Goal: Transaction & Acquisition: Purchase product/service

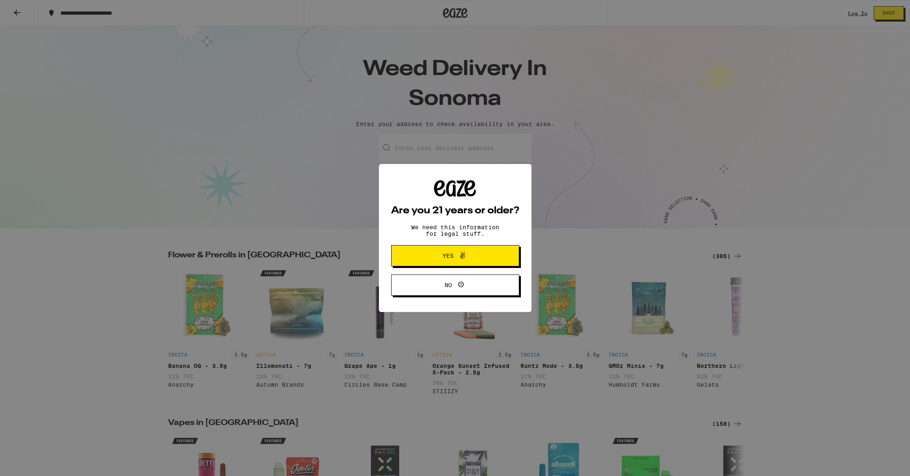
click at [293, 164] on div "Are you 21 years or older? We need this information for legal stuff. Yes No" at bounding box center [455, 238] width 910 height 476
drag, startPoint x: 295, startPoint y: 162, endPoint x: 307, endPoint y: 166, distance: 12.8
click at [295, 163] on div "Are you 21 years or older? We need this information for legal stuff. Yes No" at bounding box center [455, 238] width 910 height 476
click at [499, 260] on button "Yes" at bounding box center [455, 255] width 128 height 21
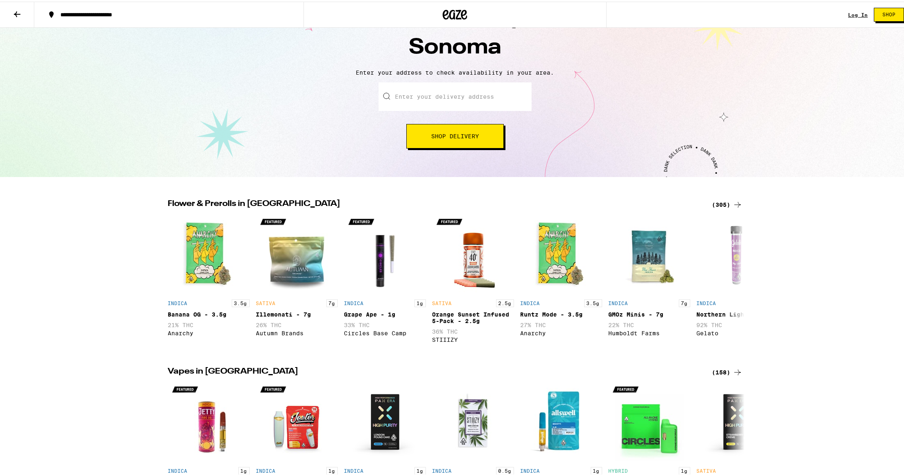
scroll to position [13, 0]
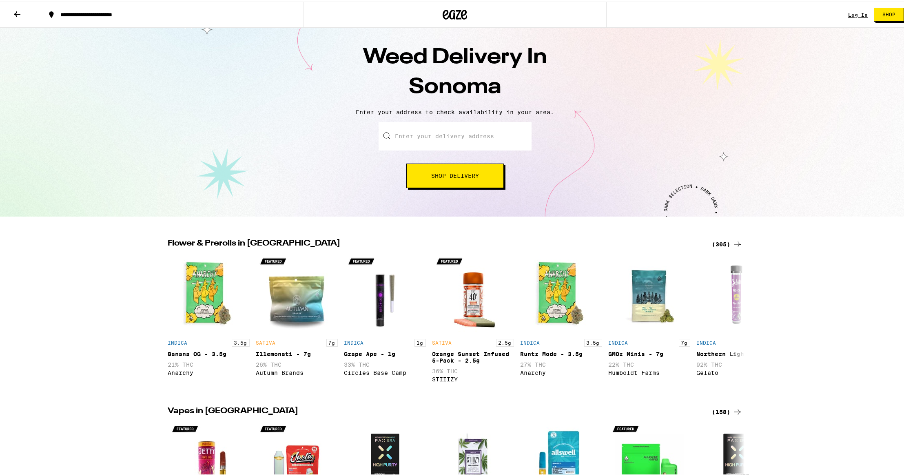
click at [436, 130] on input "Enter your delivery address" at bounding box center [455, 134] width 153 height 29
click at [435, 129] on input "Enter your delivery address" at bounding box center [455, 134] width 153 height 29
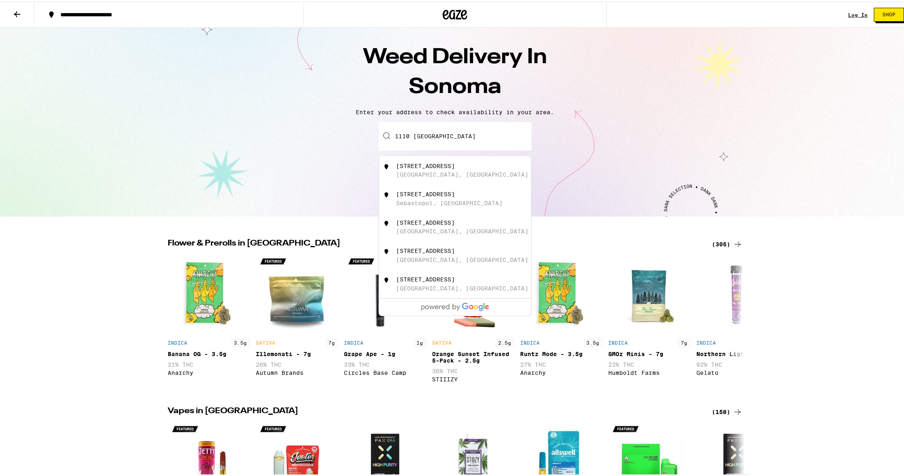
click at [411, 181] on div "[STREET_ADDRESS]" at bounding box center [455, 169] width 152 height 29
type input "[STREET_ADDRESS]"
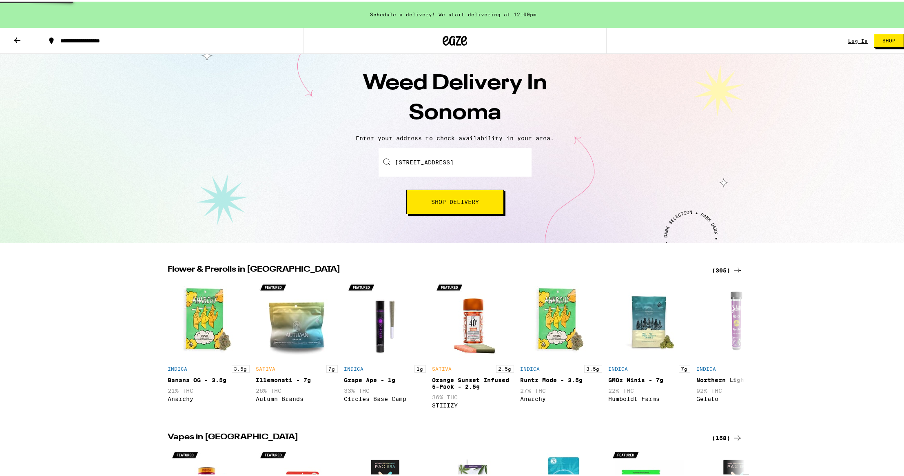
scroll to position [40, 0]
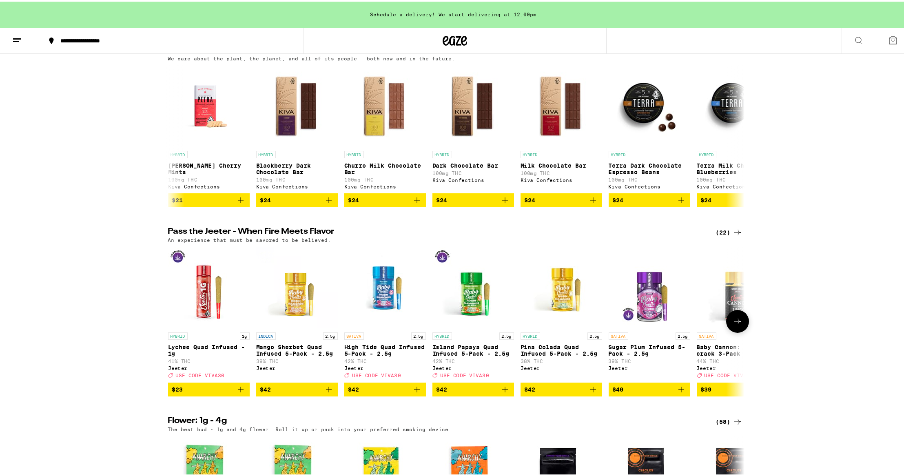
scroll to position [579, 0]
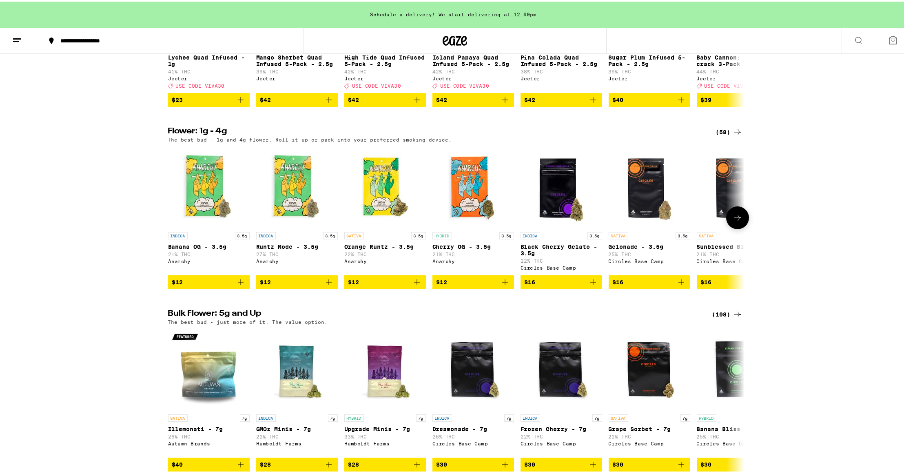
click at [215, 206] on img "Open page for Banana OG - 3.5g from Anarchy" at bounding box center [209, 186] width 82 height 82
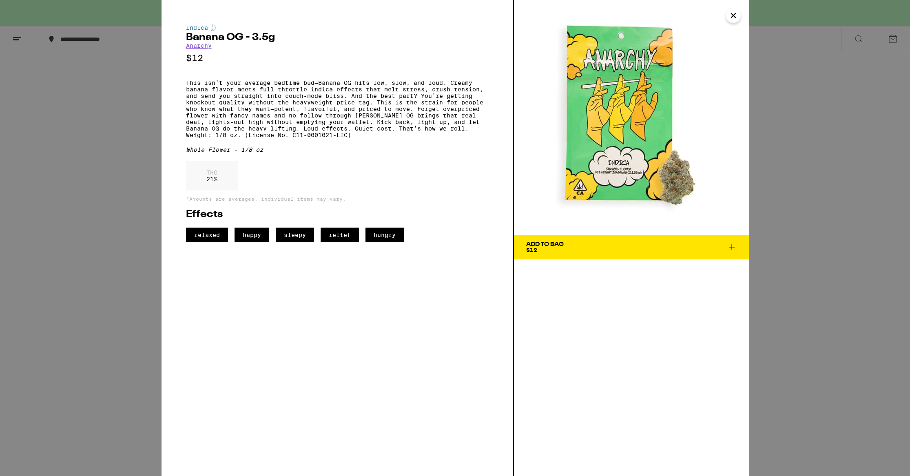
drag, startPoint x: 235, startPoint y: 379, endPoint x: 287, endPoint y: 407, distance: 58.8
click at [236, 379] on div "Indica Banana OG - 3.5g Anarchy $12 This isn’t your average bedtime bud—Banana …" at bounding box center [338, 238] width 353 height 476
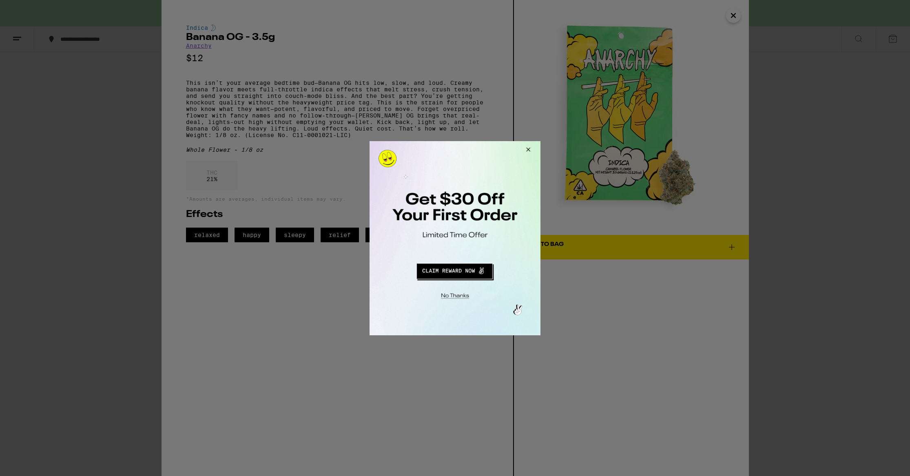
click at [605, 280] on div at bounding box center [455, 238] width 910 height 476
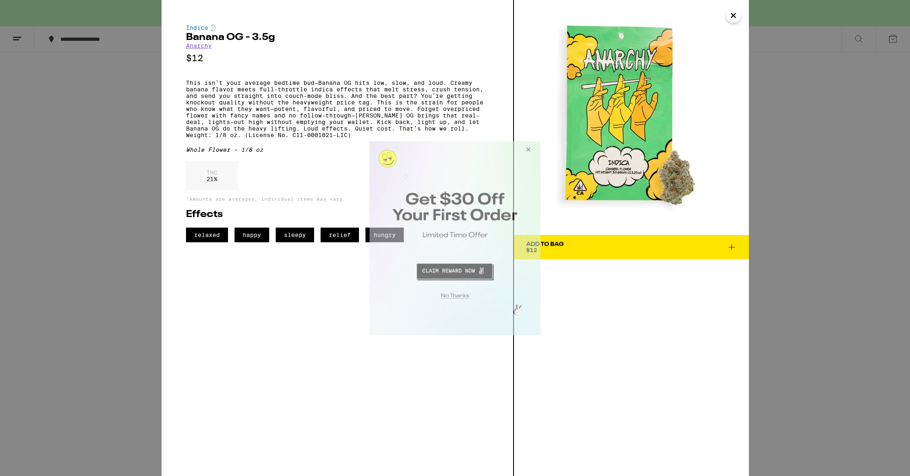
click at [532, 151] on button "Close Modal" at bounding box center [527, 151] width 22 height 20
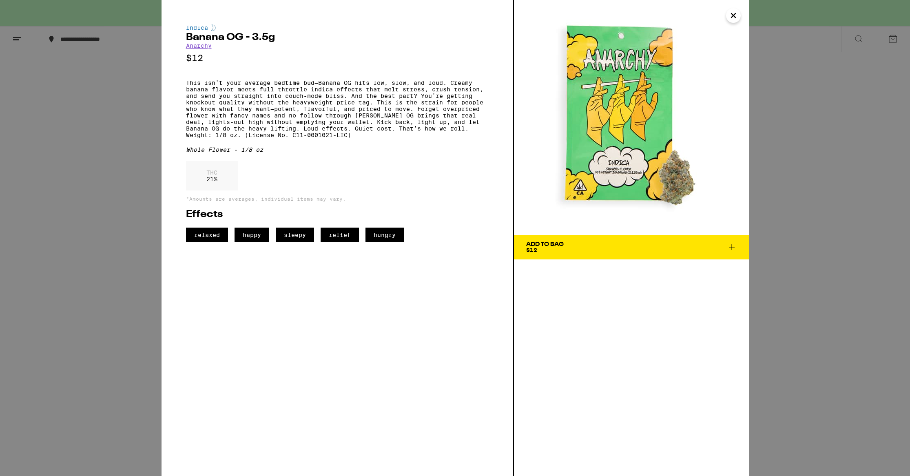
click at [549, 244] on div "Add To Bag" at bounding box center [545, 245] width 38 height 6
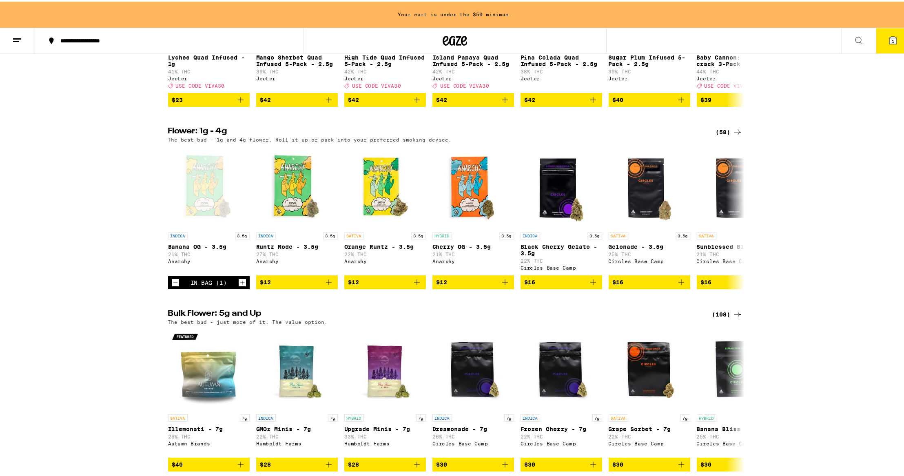
click at [892, 37] on button "1" at bounding box center [893, 39] width 34 height 25
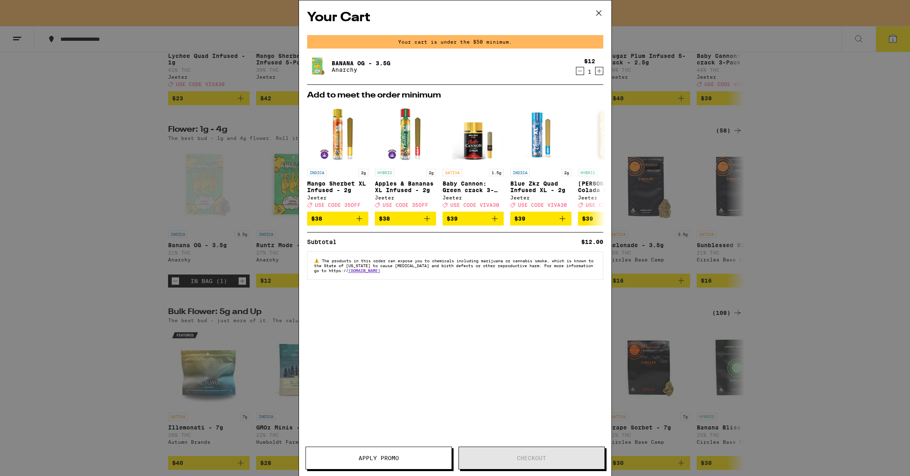
click at [712, 141] on div "Your Cart Your cart is under the $50 minimum. Banana OG - 3.5g Anarchy $12 1 Ad…" at bounding box center [455, 238] width 910 height 476
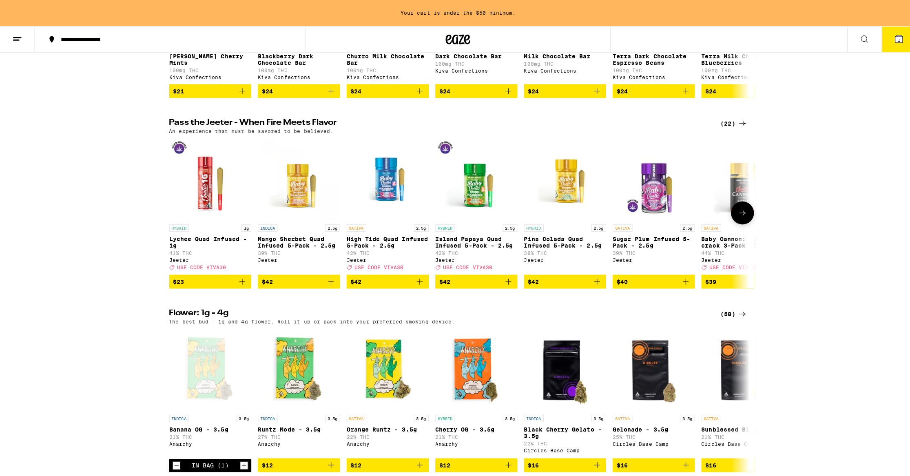
scroll to position [457, 0]
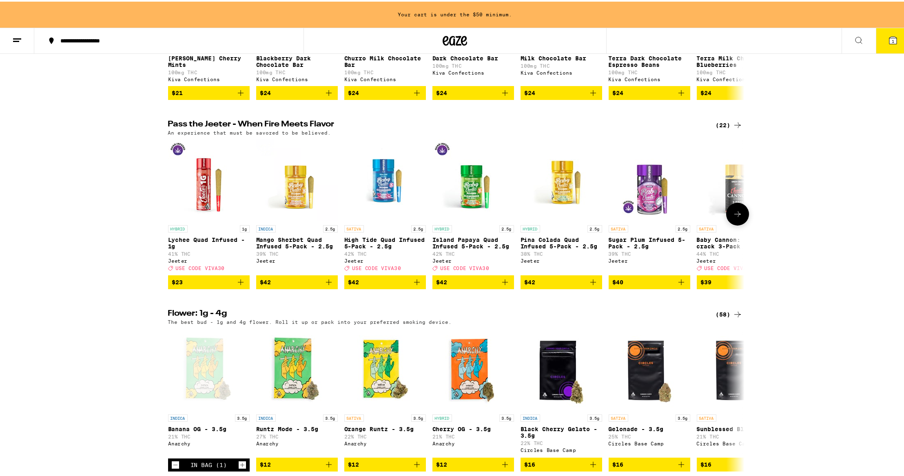
click at [589, 286] on icon "Add to bag" at bounding box center [593, 281] width 10 height 10
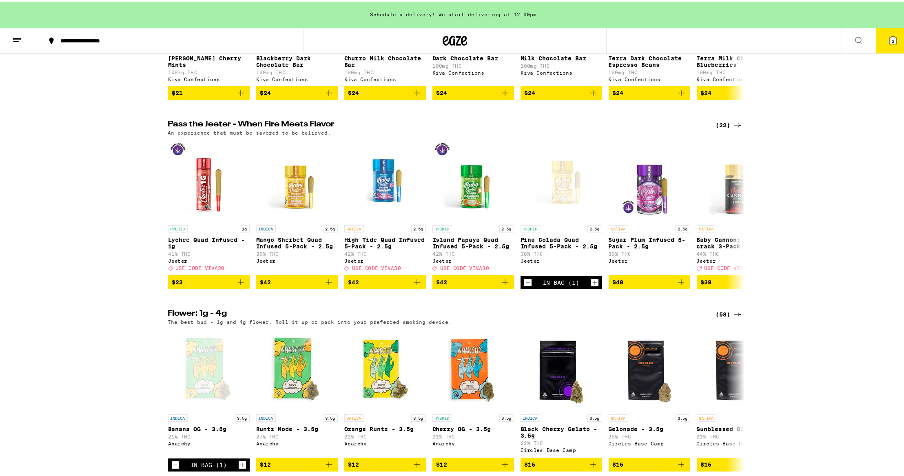
click at [880, 40] on button "2" at bounding box center [893, 39] width 34 height 25
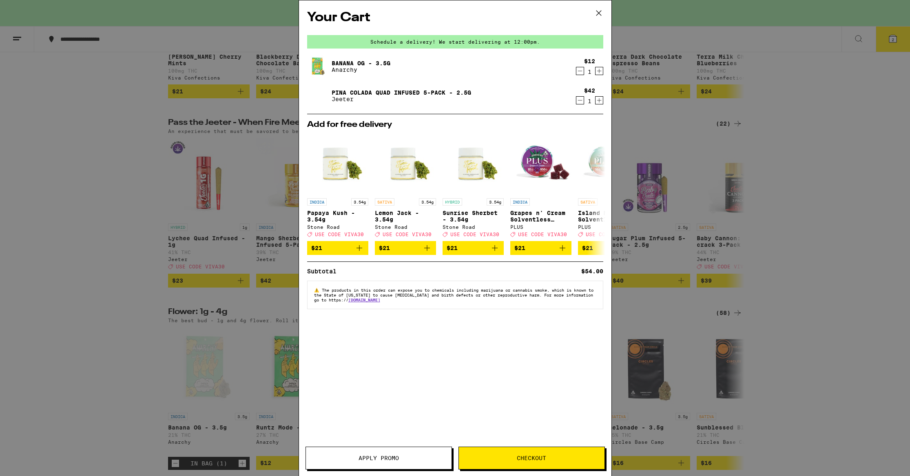
click at [464, 38] on div "Schedule a delivery! We start delivering at 12:00pm." at bounding box center [455, 41] width 296 height 13
click at [464, 44] on div "Schedule a delivery! We start delivering at 12:00pm." at bounding box center [455, 41] width 296 height 13
click at [477, 467] on button "Checkout" at bounding box center [532, 458] width 146 height 23
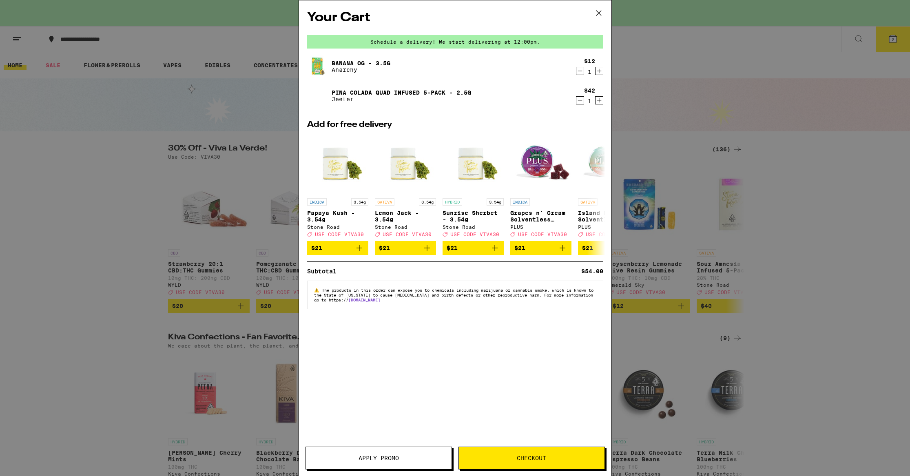
drag, startPoint x: 108, startPoint y: 70, endPoint x: 565, endPoint y: 16, distance: 459.8
click at [108, 70] on div "Your Cart Schedule a delivery! We start delivering at 12:00pm. Banana OG - 3.5g…" at bounding box center [455, 238] width 910 height 476
click at [57, 49] on div "Your Cart Schedule a delivery! We start delivering at 12:00pm. Banana OG - 3.5g…" at bounding box center [455, 238] width 910 height 476
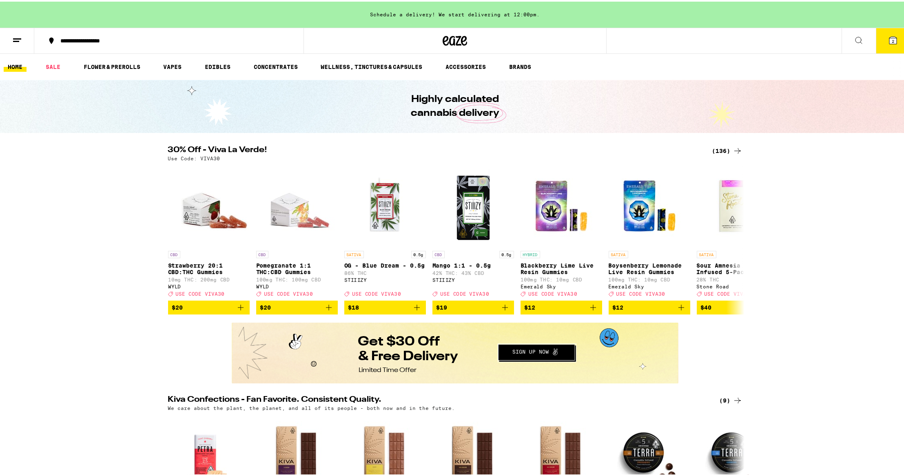
click at [12, 68] on link "HOME" at bounding box center [15, 65] width 23 height 10
click at [90, 34] on button "**********" at bounding box center [168, 39] width 269 height 24
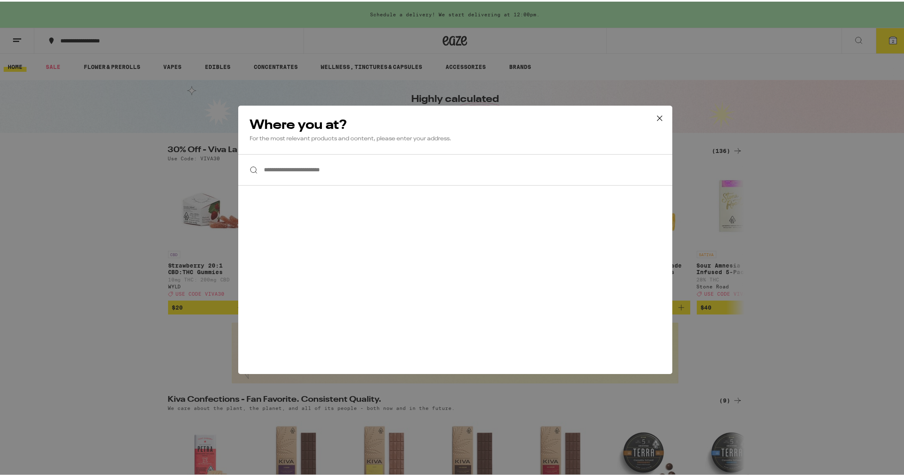
click at [355, 167] on input "**********" at bounding box center [455, 168] width 434 height 31
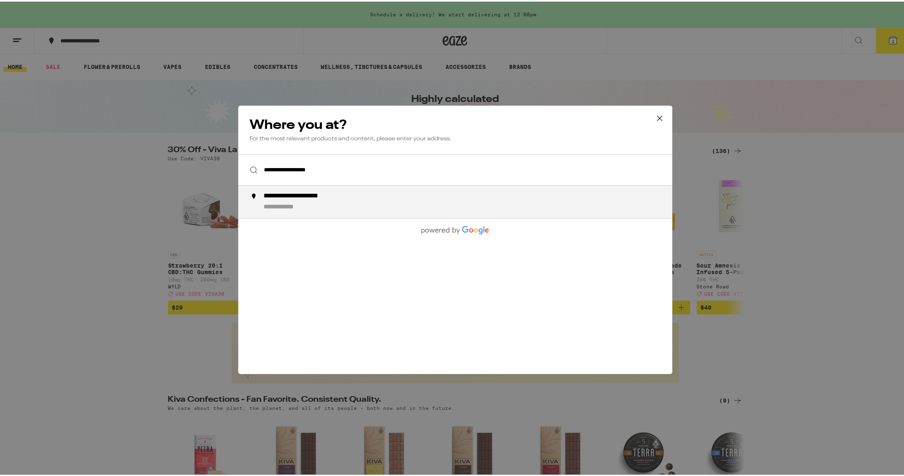
click at [359, 208] on div "**********" at bounding box center [471, 201] width 416 height 20
type input "**********"
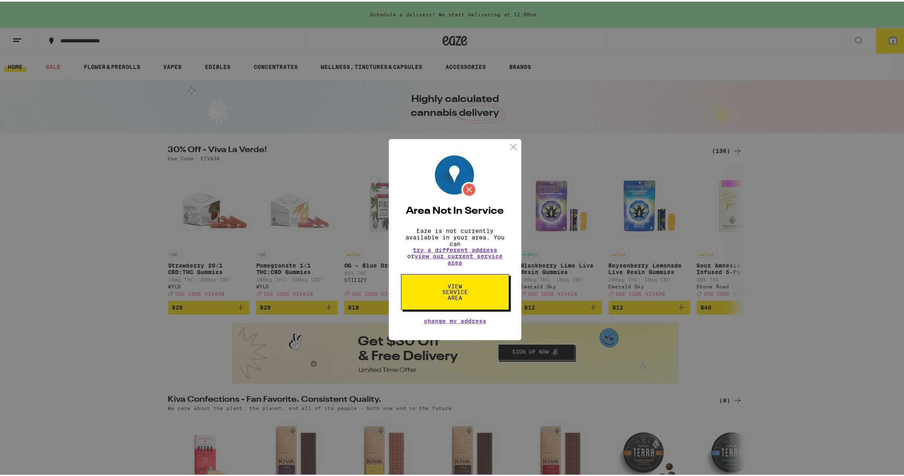
click at [472, 297] on span "View Service Area" at bounding box center [455, 290] width 42 height 17
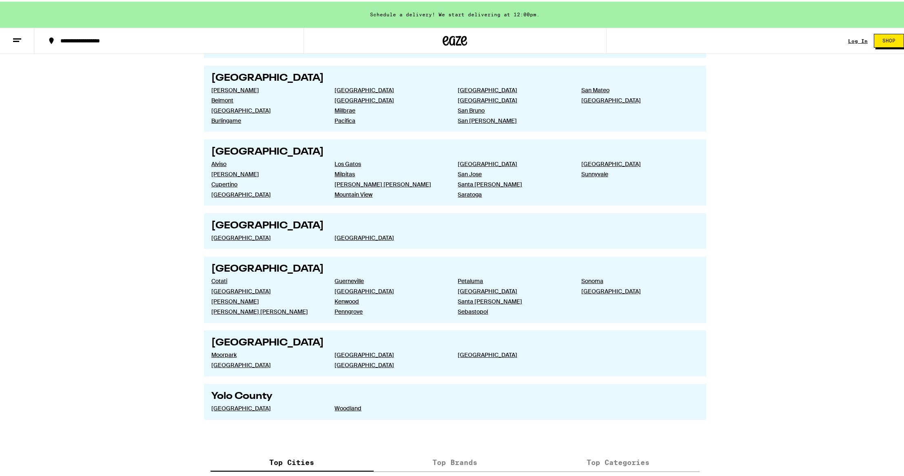
scroll to position [1585, 0]
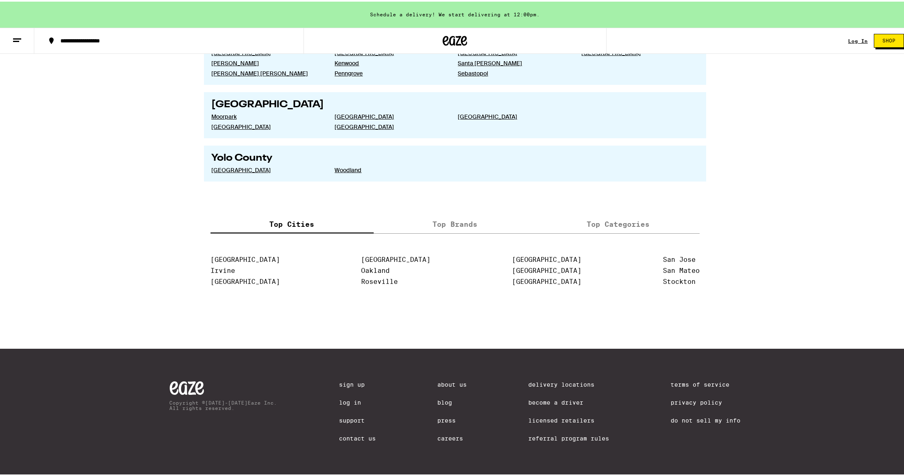
click at [386, 306] on div at bounding box center [456, 316] width 490 height 30
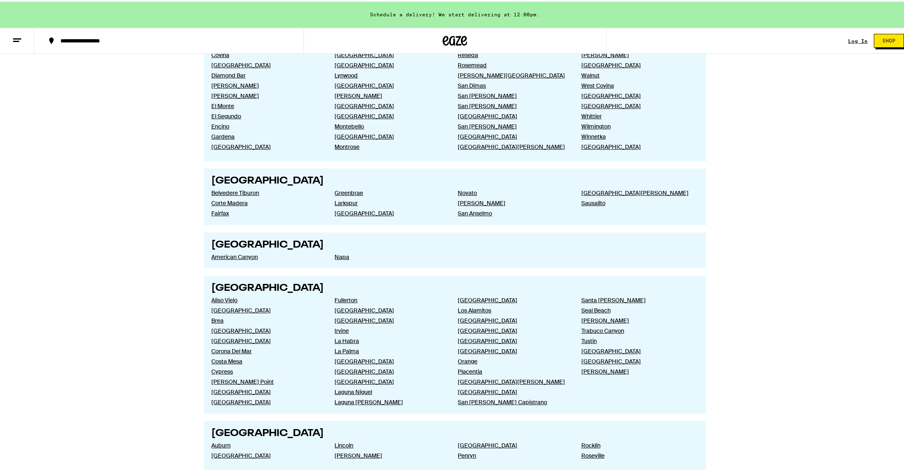
scroll to position [0, 0]
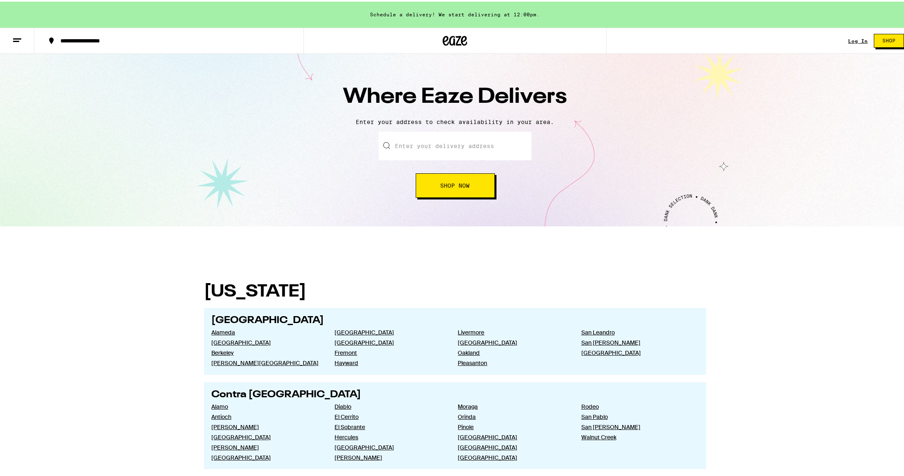
drag, startPoint x: 444, startPoint y: 88, endPoint x: 444, endPoint y: 82, distance: 5.3
click at [444, 87] on h1 "Where Eaze Delivers" at bounding box center [456, 96] width 286 height 30
click at [446, 4] on div "Schedule a delivery! We start delivering at 12:00pm." at bounding box center [455, 13] width 910 height 26
click at [8, 38] on button at bounding box center [17, 40] width 34 height 26
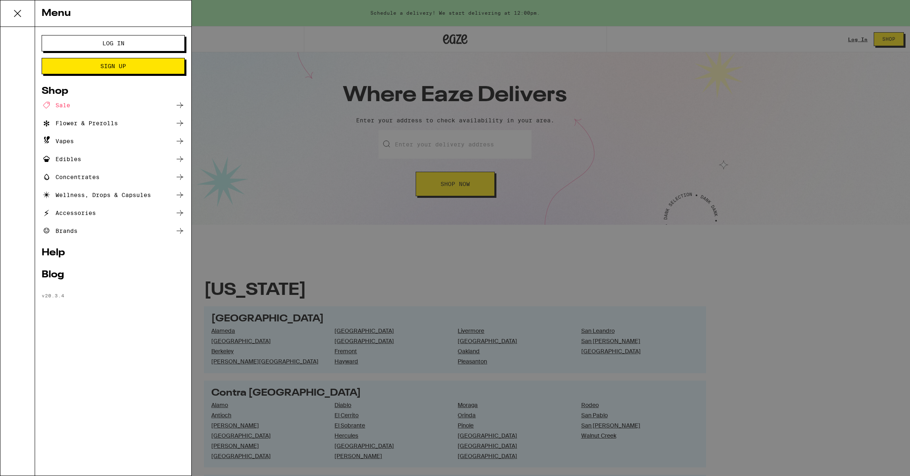
click at [76, 124] on div "Flower & Prerolls" at bounding box center [80, 123] width 76 height 10
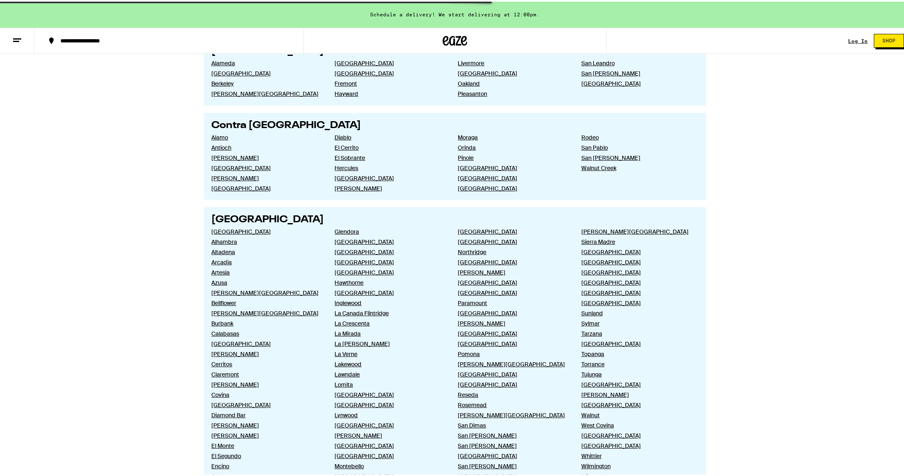
scroll to position [275, 0]
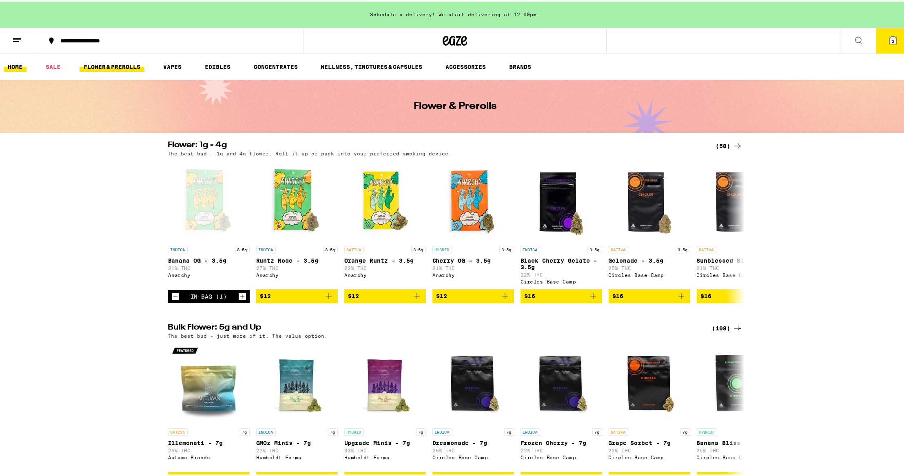
click at [21, 66] on link "HOME" at bounding box center [15, 65] width 23 height 10
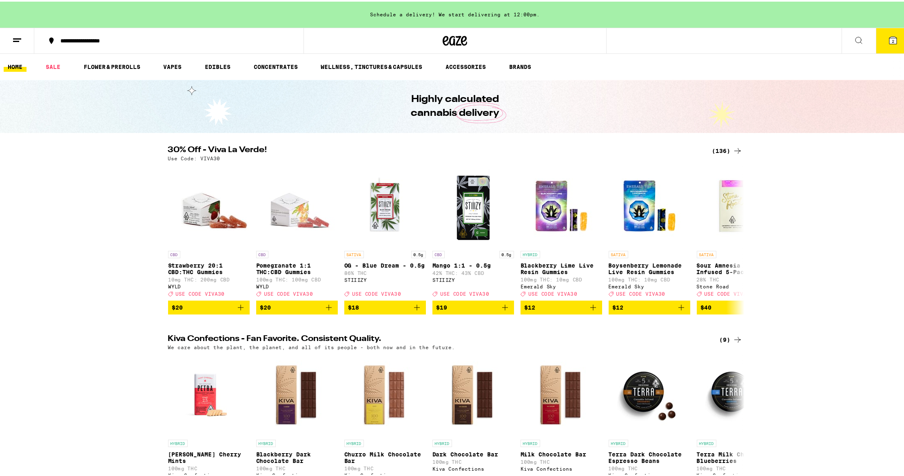
click at [20, 32] on button at bounding box center [17, 40] width 34 height 26
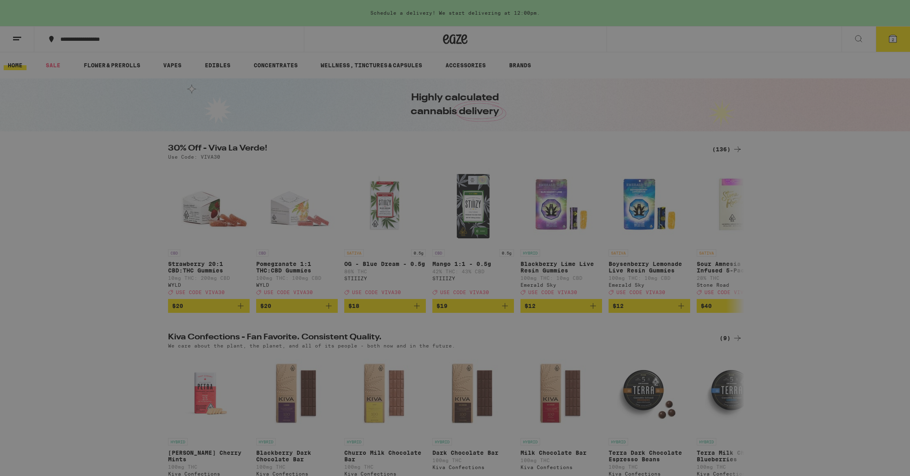
click at [56, 254] on link "Help" at bounding box center [113, 253] width 143 height 10
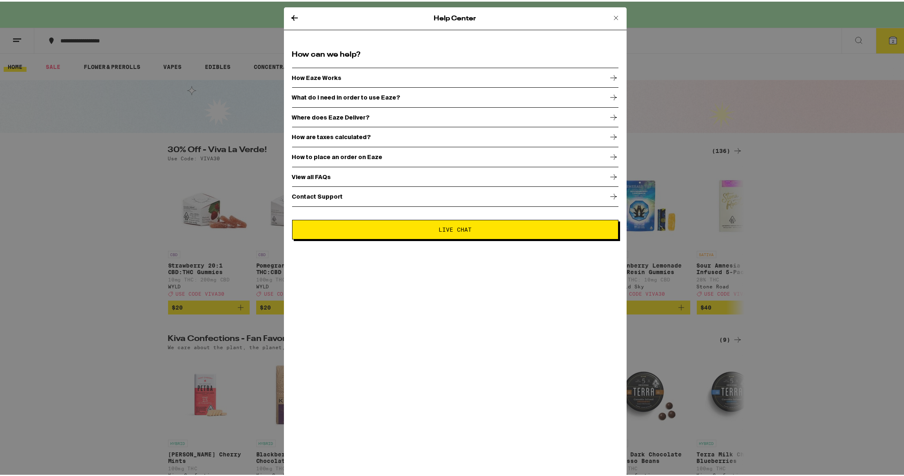
click at [334, 78] on div "How Eaze Works" at bounding box center [455, 76] width 326 height 20
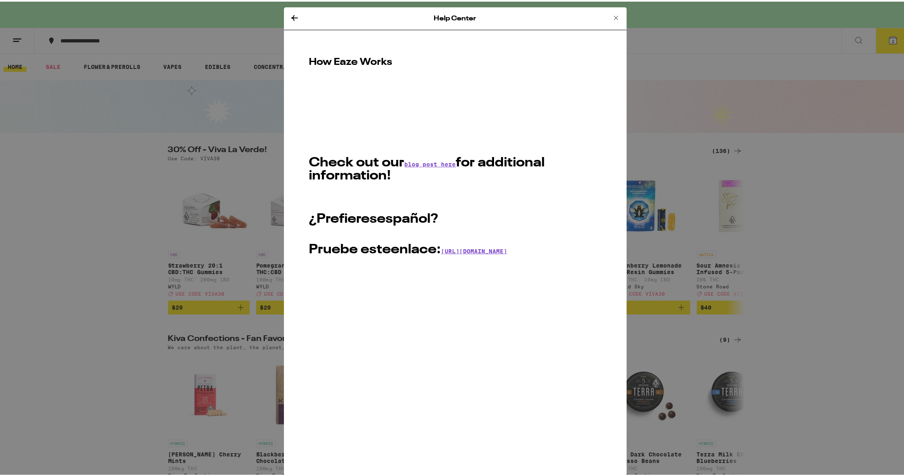
scroll to position [6, 0]
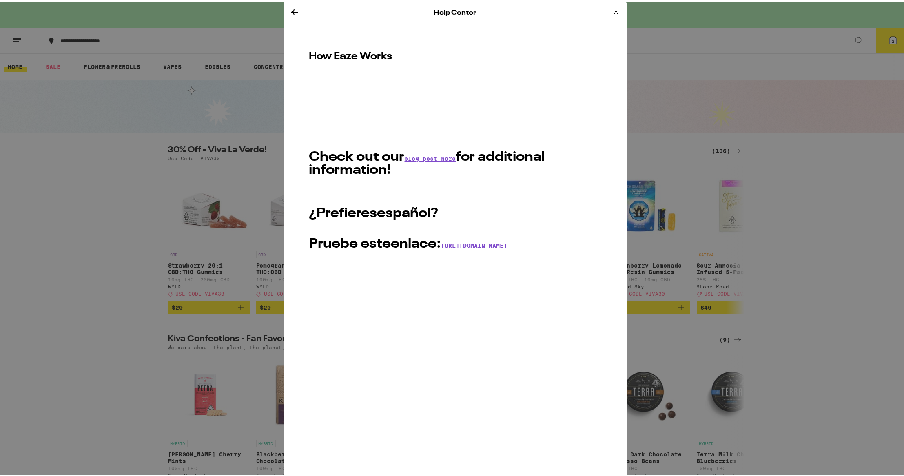
click at [611, 12] on icon at bounding box center [616, 11] width 10 height 10
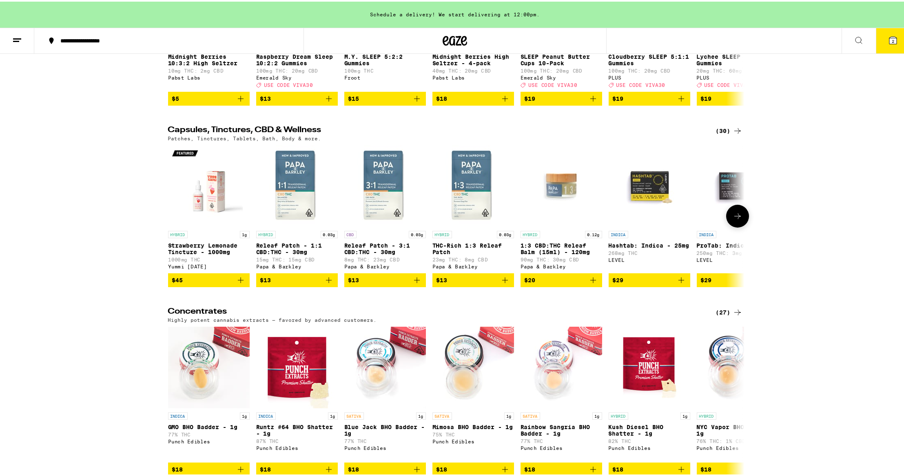
scroll to position [3405, 0]
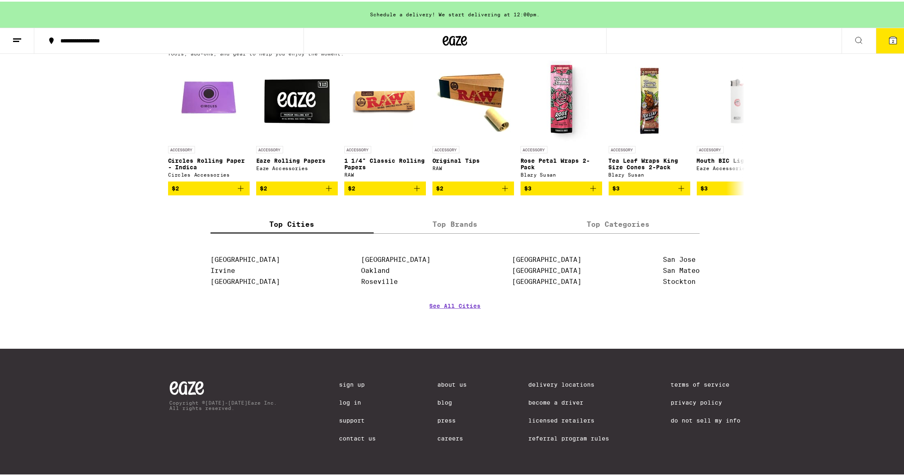
click at [354, 380] on link "Sign Up" at bounding box center [357, 383] width 37 height 7
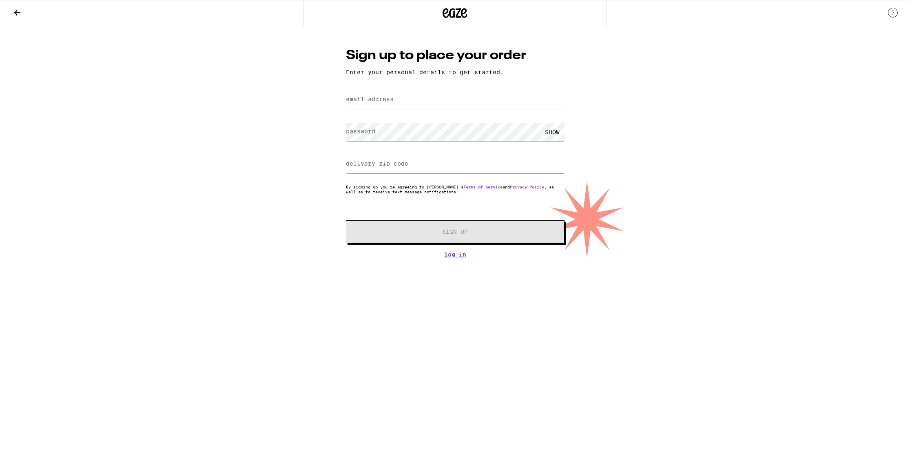
click at [11, 9] on button at bounding box center [17, 13] width 34 height 26
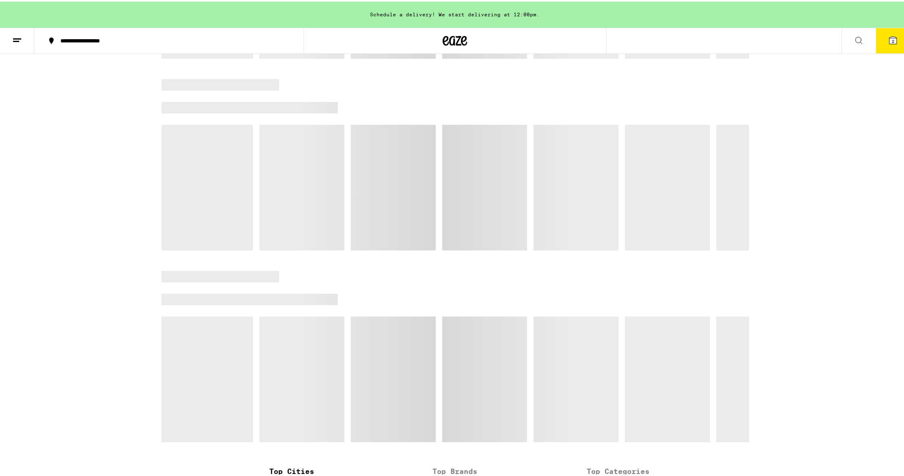
scroll to position [701, 0]
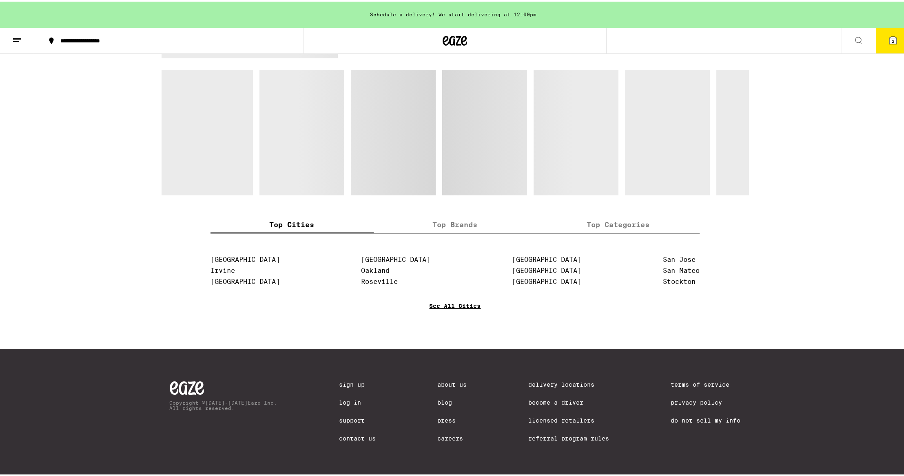
click at [444, 311] on link "See All Cities" at bounding box center [455, 316] width 51 height 30
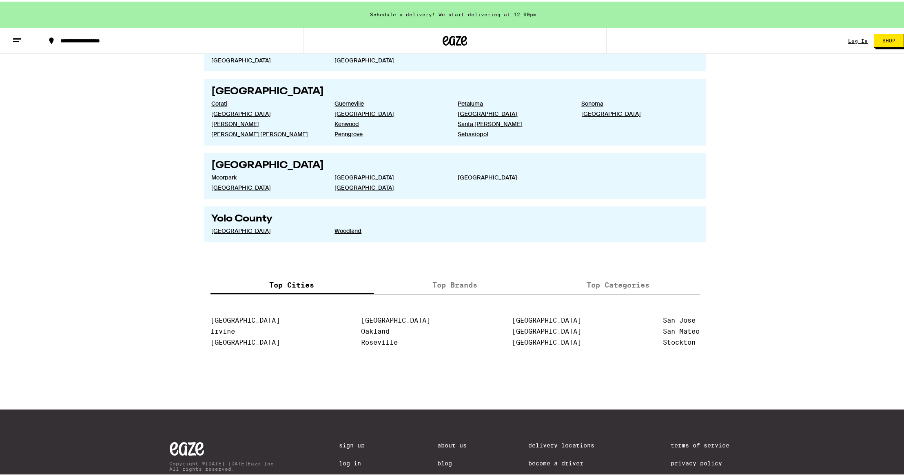
scroll to position [1585, 0]
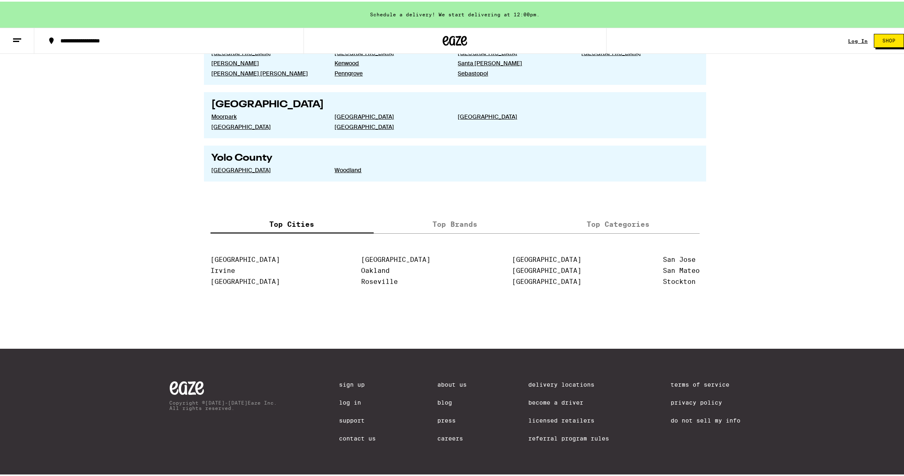
click at [549, 380] on link "Delivery Locations" at bounding box center [568, 383] width 81 height 7
click at [450, 437] on link "Careers" at bounding box center [451, 437] width 29 height 7
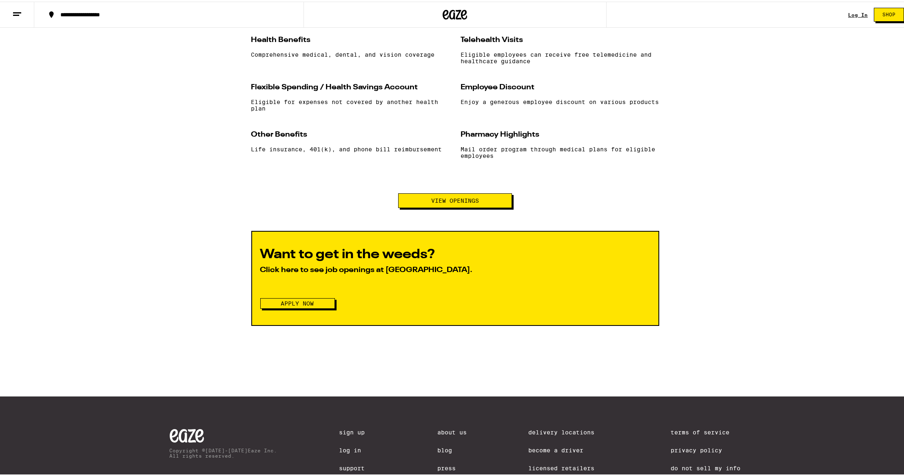
scroll to position [824, 0]
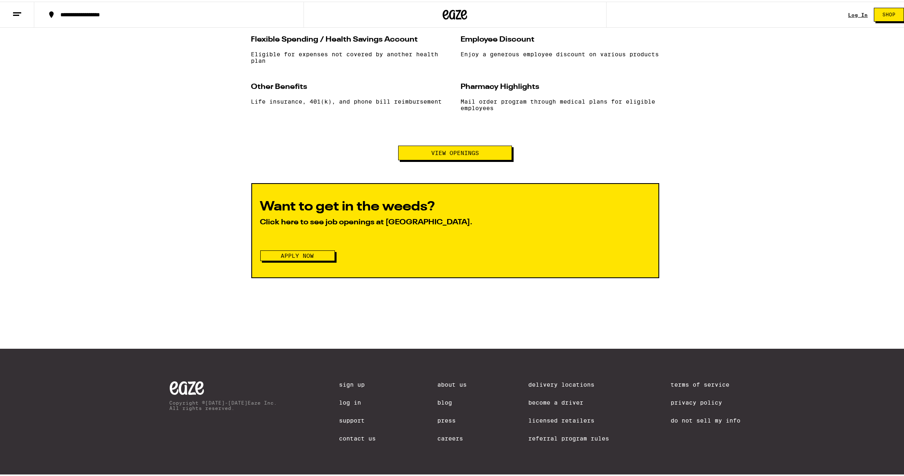
click at [447, 149] on span "View Openings" at bounding box center [455, 152] width 48 height 6
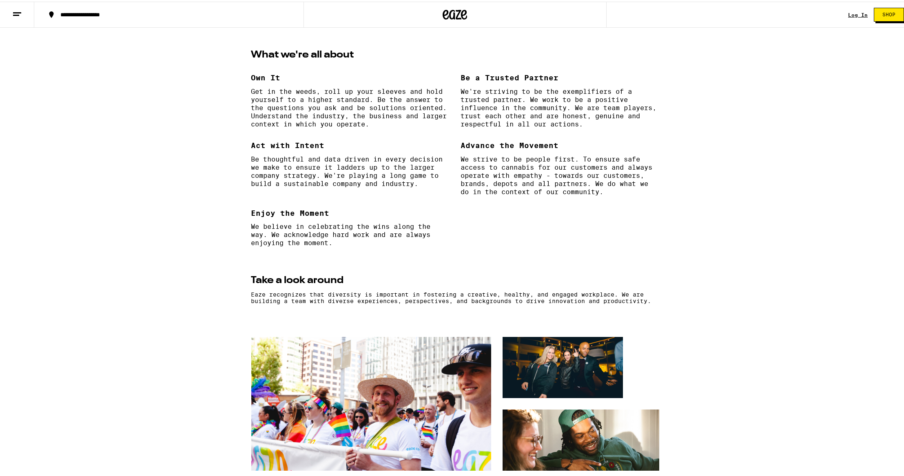
scroll to position [0, 0]
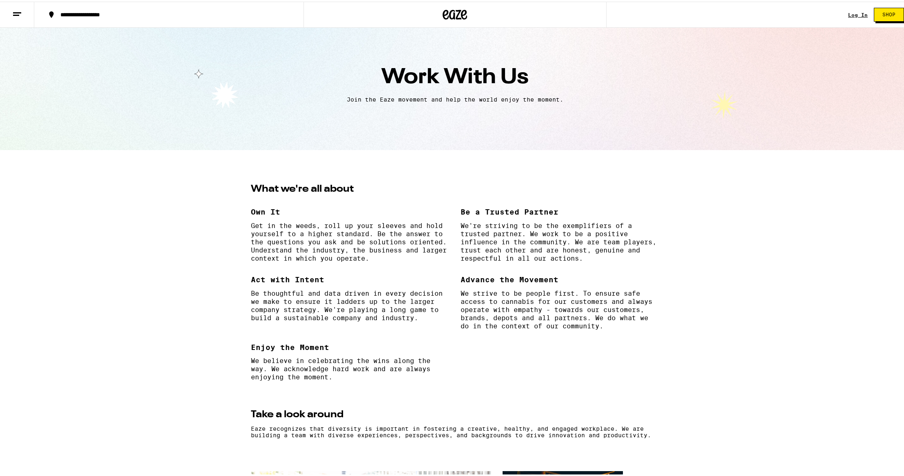
click at [19, 13] on line at bounding box center [16, 13] width 6 height 0
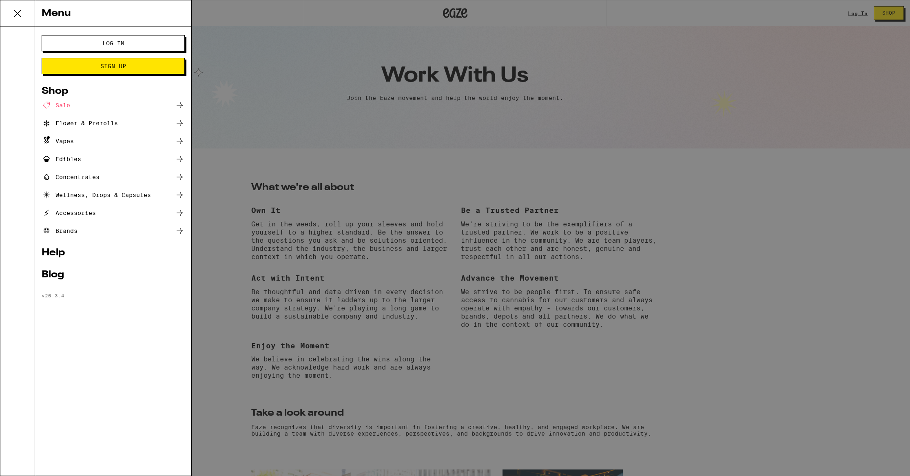
click at [58, 275] on div "Blog" at bounding box center [113, 275] width 143 height 10
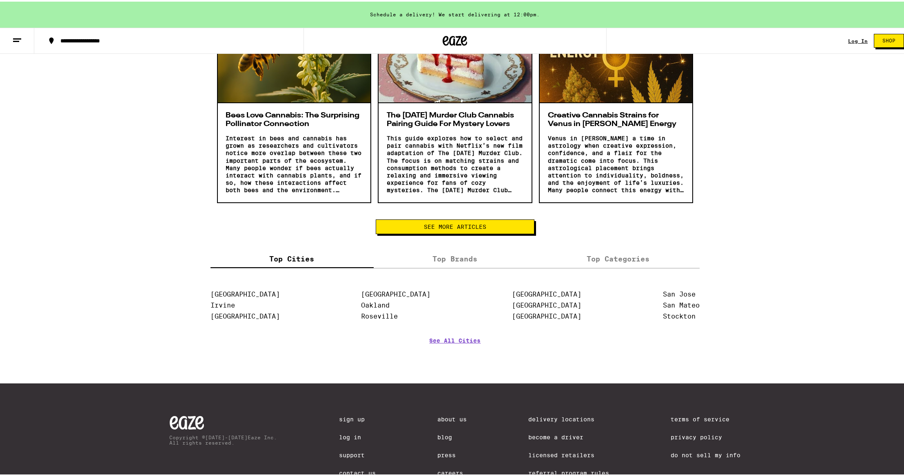
scroll to position [1335, 0]
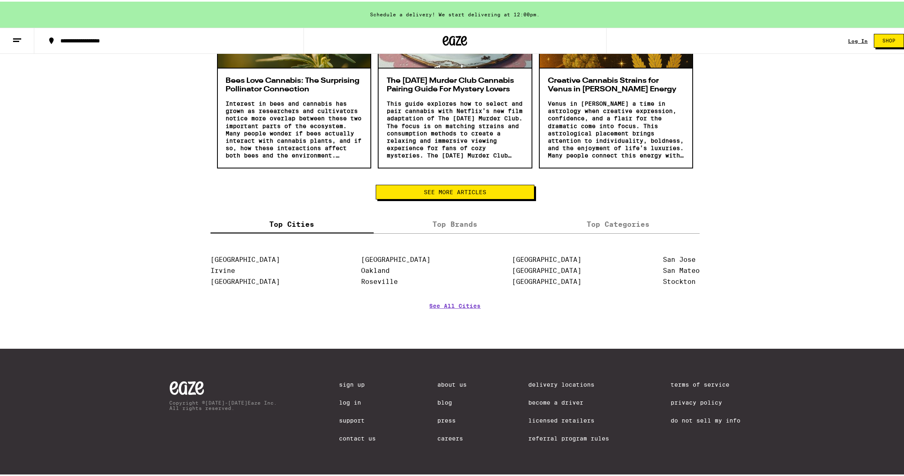
click at [441, 380] on link "About Us" at bounding box center [451, 383] width 29 height 7
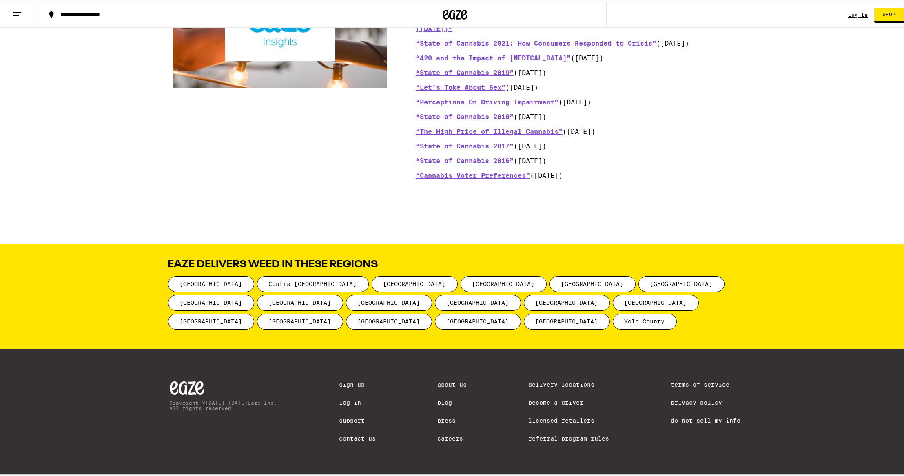
scroll to position [898, 0]
click at [348, 417] on link "Support" at bounding box center [357, 419] width 37 height 7
click at [366, 384] on div "Copyright © [DATE]-[DATE] Eaze Inc. All rights reserved. Sign Up Log In Support…" at bounding box center [456, 411] width 588 height 129
click at [551, 401] on link "Become a Driver" at bounding box center [568, 401] width 81 height 7
